Goal: Obtain resource: Obtain resource

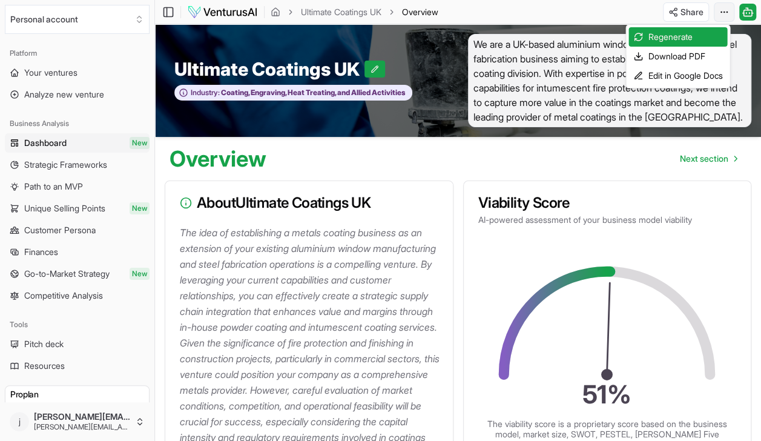
click at [721, 12] on html "We value your privacy We use cookies to enhance your browsing experience, serve…" at bounding box center [380, 220] width 761 height 441
click at [670, 76] on div "Edit in Google Docs" at bounding box center [677, 75] width 99 height 19
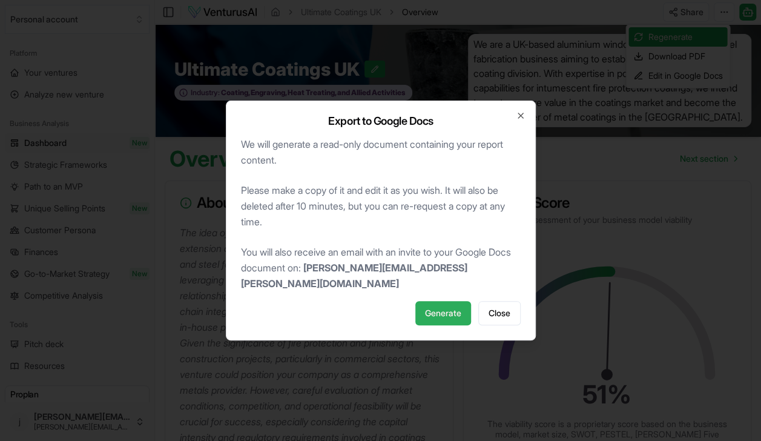
click at [456, 307] on span "Generate" at bounding box center [443, 313] width 36 height 12
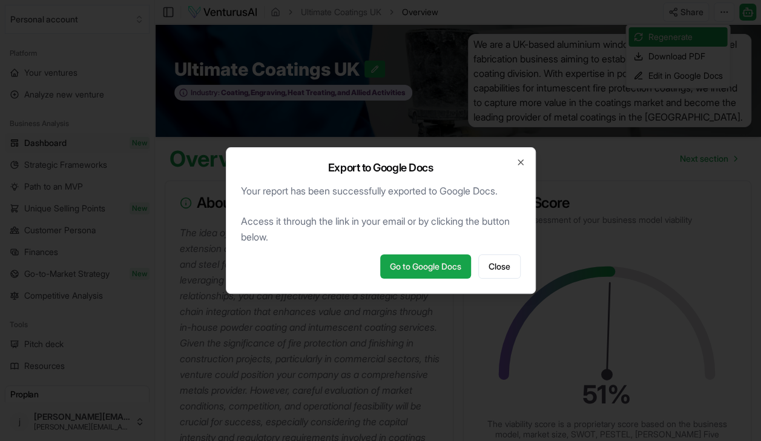
click at [445, 254] on div "Export to Google Docs Your report has been successfully exported to Google Docs…" at bounding box center [381, 220] width 310 height 146
click at [435, 266] on link "Go to Google Docs" at bounding box center [425, 266] width 91 height 24
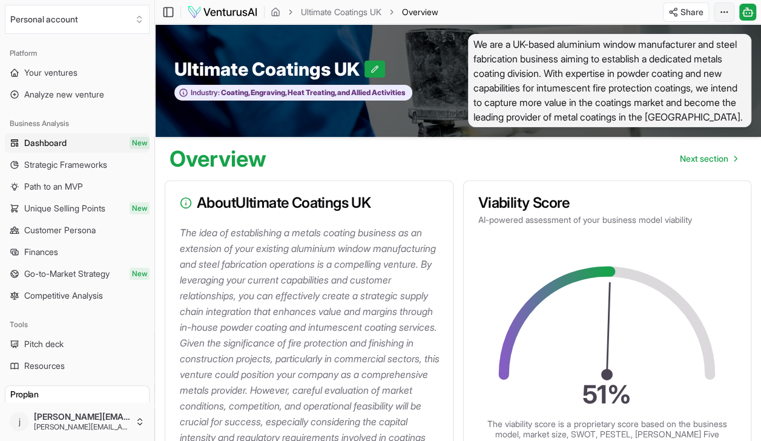
click at [728, 11] on html "We value your privacy We use cookies to enhance your browsing experience, serve…" at bounding box center [380, 220] width 761 height 441
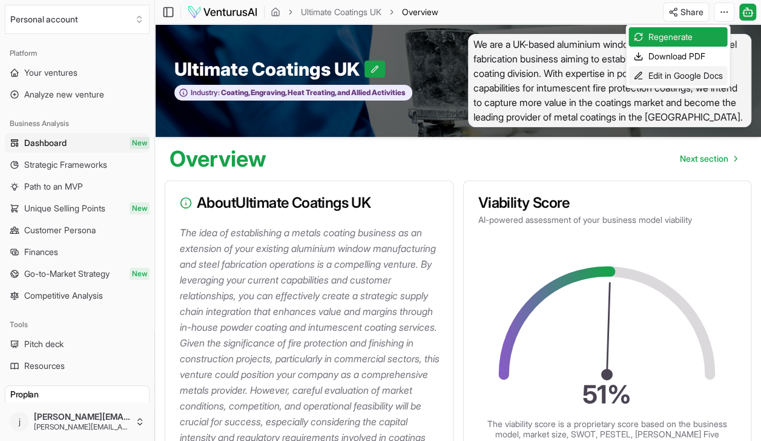
click at [673, 69] on div "Edit in Google Docs" at bounding box center [677, 75] width 99 height 19
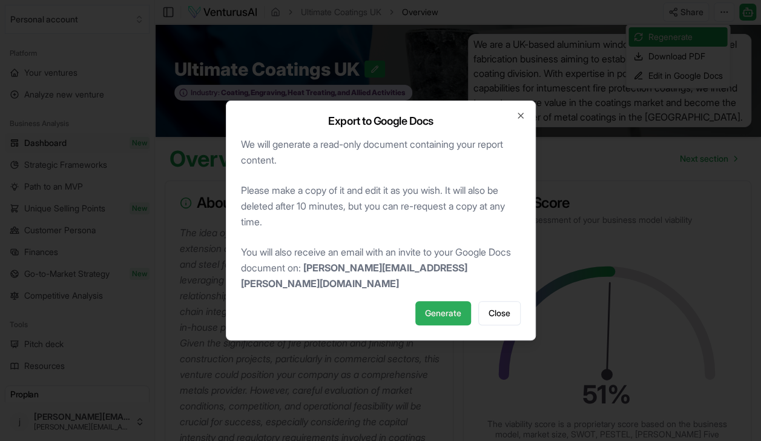
click at [451, 308] on span "Generate" at bounding box center [443, 313] width 36 height 12
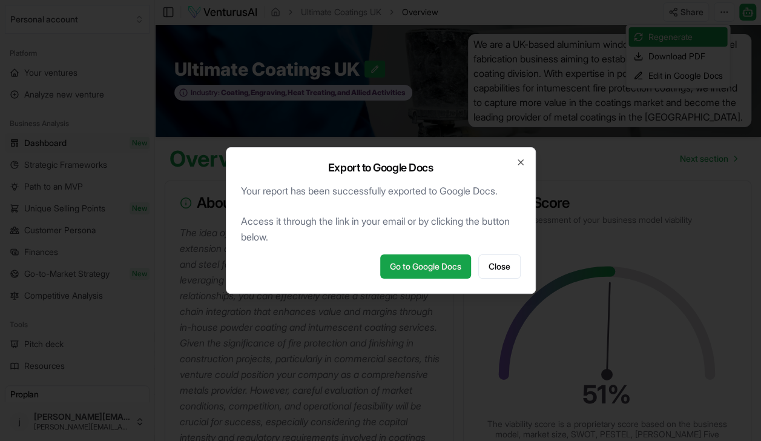
click at [443, 278] on div "Export to Google Docs Your report has been successfully exported to Google Docs…" at bounding box center [381, 220] width 310 height 146
